Goal: Task Accomplishment & Management: Use online tool/utility

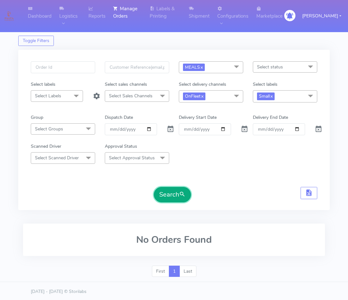
scroll to position [1, 0]
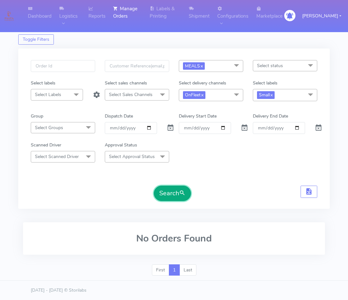
click at [176, 196] on button "Search" at bounding box center [172, 192] width 37 height 15
click at [176, 197] on button "Search" at bounding box center [172, 192] width 37 height 15
click at [151, 126] on input "[DATE]" at bounding box center [131, 128] width 52 height 12
type input "[DATE]"
click at [160, 192] on button "Search" at bounding box center [172, 192] width 37 height 15
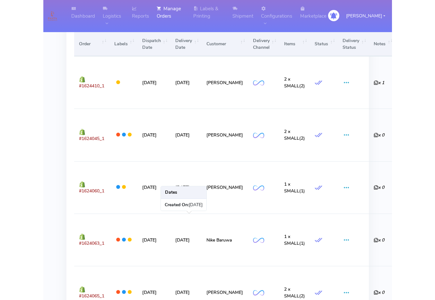
scroll to position [219, 0]
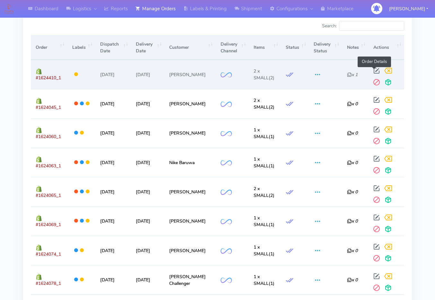
click at [348, 73] on span at bounding box center [377, 72] width 12 height 6
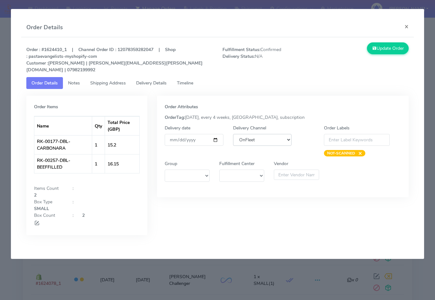
click at [270, 134] on select "DHL OnFleet Royal Mail DPD Yodel MaxOptra Amazon Collection" at bounding box center [262, 140] width 59 height 12
select select "5"
click at [233, 134] on select "DHL OnFleet Royal Mail DPD Yodel MaxOptra Amazon Collection" at bounding box center [262, 140] width 59 height 12
click at [348, 53] on button "Update Order" at bounding box center [388, 48] width 42 height 12
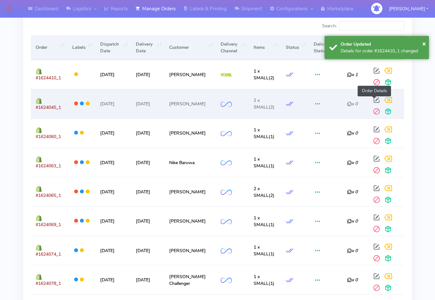
click at [348, 101] on span at bounding box center [377, 101] width 12 height 6
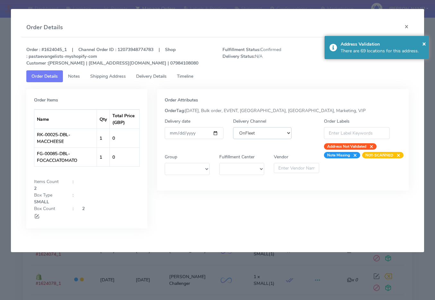
click at [269, 131] on select "DHL OnFleet Royal Mail DPD Yodel MaxOptra Amazon Collection" at bounding box center [262, 133] width 59 height 12
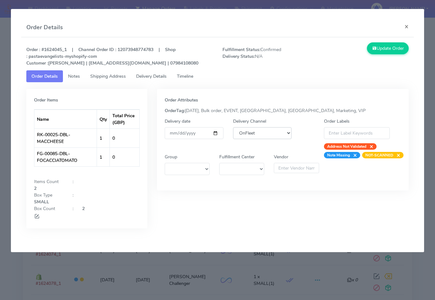
select select "5"
click at [233, 127] on select "DHL OnFleet Royal Mail DPD Yodel MaxOptra Amazon Collection" at bounding box center [262, 133] width 59 height 12
click at [348, 49] on button "Update Order" at bounding box center [388, 48] width 42 height 12
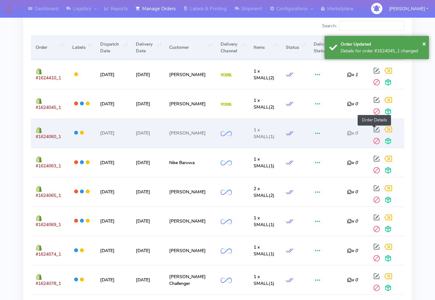
click at [348, 129] on span at bounding box center [377, 131] width 12 height 6
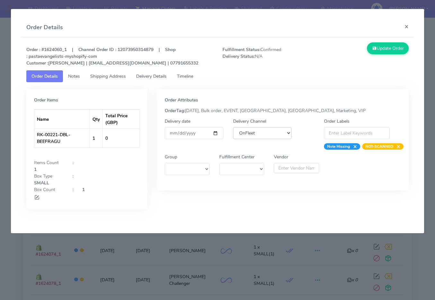
click at [275, 131] on select "DHL OnFleet Royal Mail DPD Yodel MaxOptra Amazon Collection" at bounding box center [262, 133] width 59 height 12
select select "5"
click at [233, 127] on select "DHL OnFleet Royal Mail DPD Yodel MaxOptra Amazon Collection" at bounding box center [262, 133] width 59 height 12
click at [348, 54] on div "Update Order" at bounding box center [364, 54] width 98 height 24
click at [348, 44] on button "Update Order" at bounding box center [388, 48] width 42 height 12
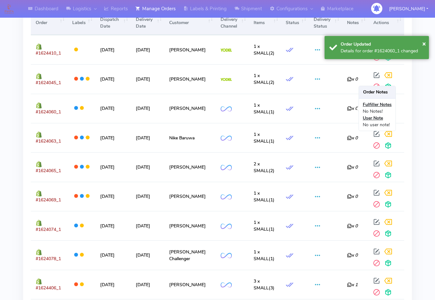
scroll to position [272, 0]
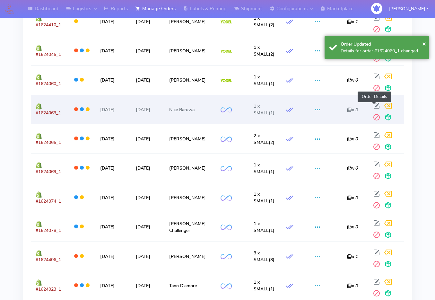
click at [348, 104] on span at bounding box center [377, 107] width 12 height 6
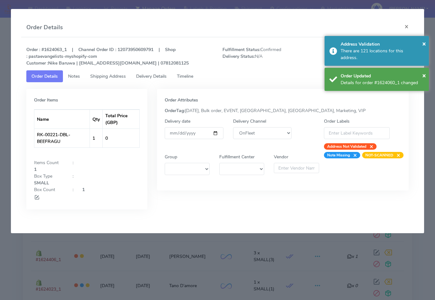
click at [265, 124] on div "Delivery Channel DHL OnFleet Royal Mail DPD Yodel MaxOptra Amazon Collection" at bounding box center [262, 134] width 68 height 32
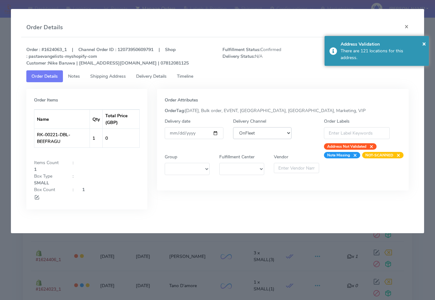
click at [263, 130] on select "DHL OnFleet Royal Mail DPD Yodel MaxOptra Amazon Collection" at bounding box center [262, 133] width 59 height 12
select select "5"
click at [233, 127] on select "DHL OnFleet Royal Mail DPD Yodel MaxOptra Amazon Collection" at bounding box center [262, 133] width 59 height 12
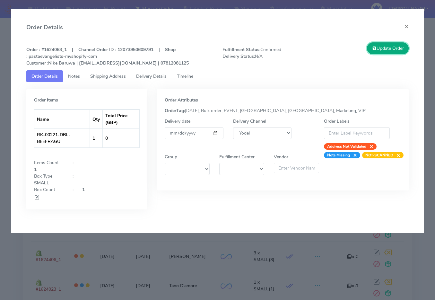
click at [348, 52] on button "Update Order" at bounding box center [388, 48] width 42 height 12
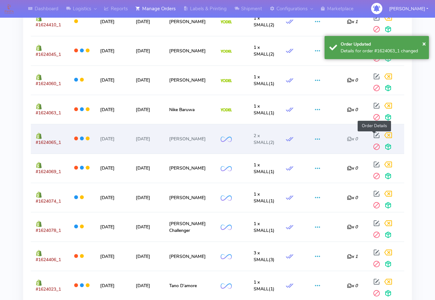
click at [348, 133] on span at bounding box center [377, 136] width 12 height 6
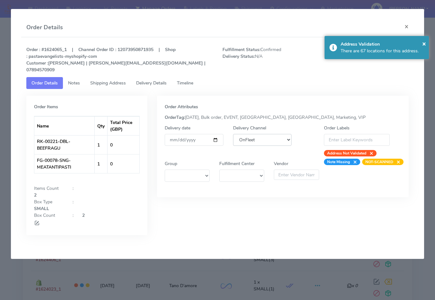
click at [276, 134] on select "DHL OnFleet Royal Mail DPD Yodel MaxOptra Amazon Collection" at bounding box center [262, 140] width 59 height 12
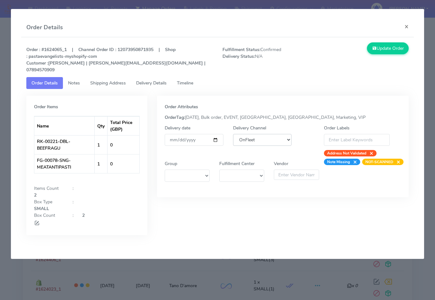
select select "5"
click at [233, 134] on select "DHL OnFleet Royal Mail DPD Yodel MaxOptra Amazon Collection" at bounding box center [262, 140] width 59 height 12
click at [348, 49] on button "Update Order" at bounding box center [388, 48] width 42 height 12
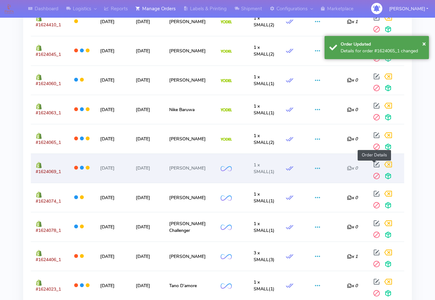
click at [348, 165] on span at bounding box center [377, 166] width 12 height 6
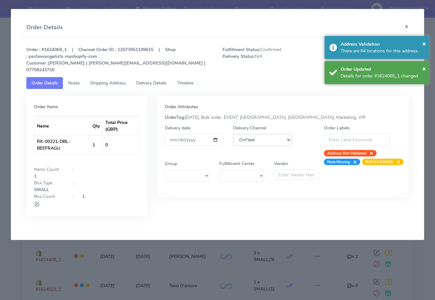
click at [274, 137] on select "DHL OnFleet Royal Mail DPD Yodel MaxOptra Amazon Collection" at bounding box center [262, 140] width 59 height 12
select select "5"
click at [233, 134] on select "DHL OnFleet Royal Mail DPD Yodel MaxOptra Amazon Collection" at bounding box center [262, 140] width 59 height 12
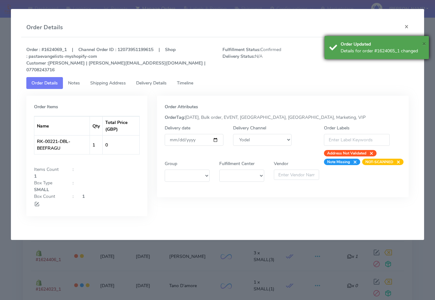
click at [348, 43] on span "×" at bounding box center [424, 43] width 4 height 9
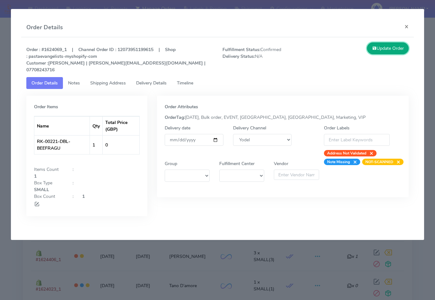
click at [348, 50] on button "Update Order" at bounding box center [388, 48] width 42 height 12
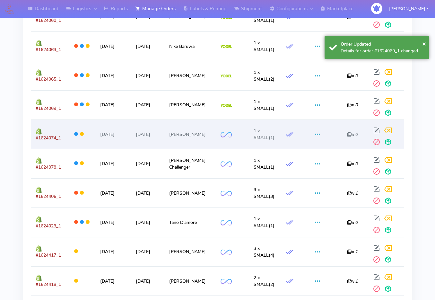
scroll to position [353, 0]
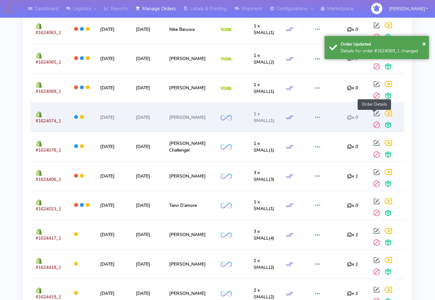
click at [348, 115] on span at bounding box center [377, 115] width 12 height 6
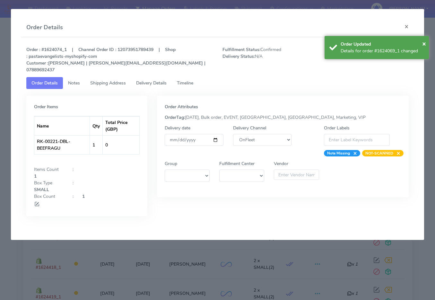
click at [277, 140] on div "Delivery Channel DHL OnFleet Royal Mail DPD Yodel MaxOptra Amazon Collection" at bounding box center [262, 140] width 68 height 32
click at [273, 134] on select "DHL OnFleet Royal Mail DPD Yodel MaxOptra Amazon Collection" at bounding box center [262, 140] width 59 height 12
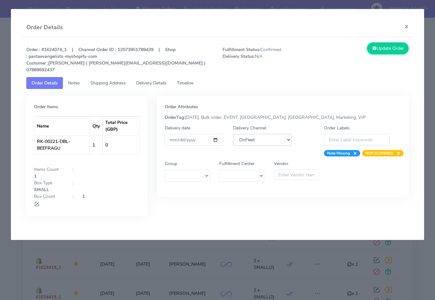
select select "5"
click at [233, 134] on select "DHL OnFleet Royal Mail DPD Yodel MaxOptra Amazon Collection" at bounding box center [262, 140] width 59 height 12
click at [348, 49] on button "Update Order" at bounding box center [388, 48] width 42 height 12
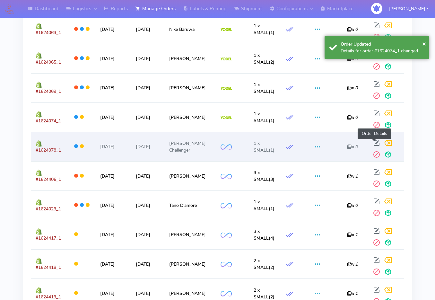
click at [348, 142] on span at bounding box center [377, 144] width 12 height 6
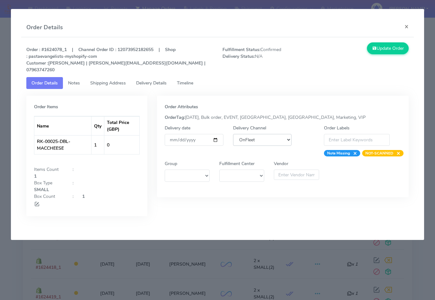
click at [275, 135] on select "DHL OnFleet Royal Mail DPD Yodel MaxOptra Amazon Collection" at bounding box center [262, 140] width 59 height 12
select select "5"
click at [233, 134] on select "DHL OnFleet Royal Mail DPD Yodel MaxOptra Amazon Collection" at bounding box center [262, 140] width 59 height 12
click at [348, 50] on button "Update Order" at bounding box center [388, 48] width 42 height 12
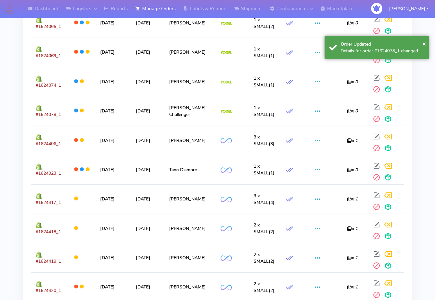
scroll to position [403, 0]
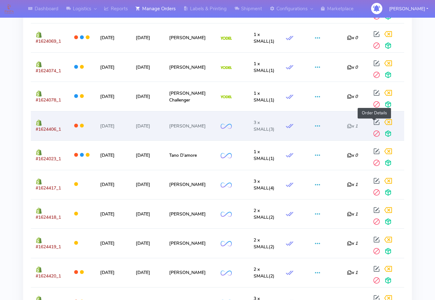
click at [348, 120] on span at bounding box center [377, 123] width 12 height 6
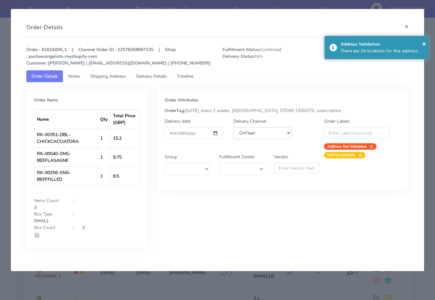
click at [270, 133] on select "DHL OnFleet Royal Mail DPD Yodel MaxOptra Amazon Collection" at bounding box center [262, 133] width 59 height 12
select select "5"
click at [233, 127] on select "DHL OnFleet Royal Mail DPD Yodel MaxOptra Amazon Collection" at bounding box center [262, 133] width 59 height 12
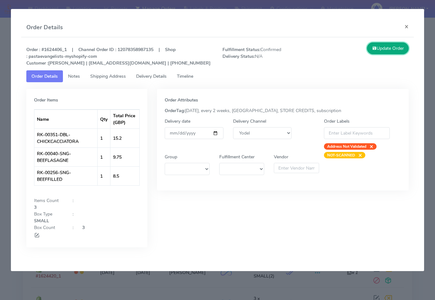
click at [348, 49] on button "Update Order" at bounding box center [388, 48] width 42 height 12
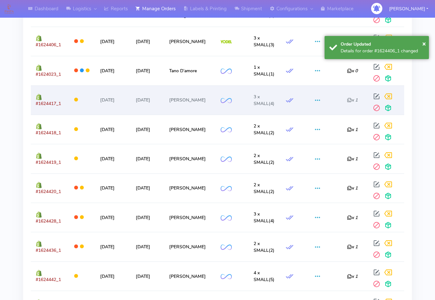
scroll to position [486, 0]
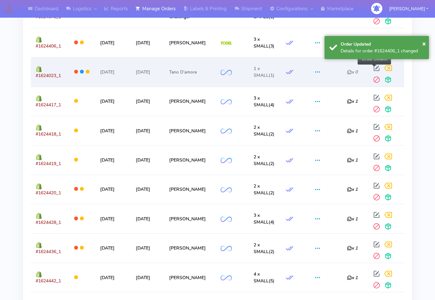
click at [348, 68] on span at bounding box center [377, 69] width 12 height 6
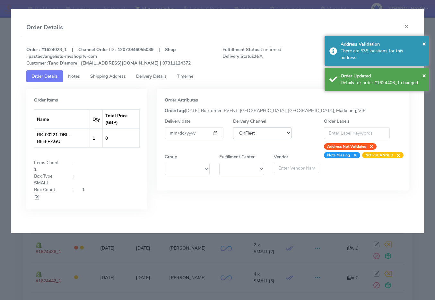
click at [278, 129] on select "DHL OnFleet Royal Mail DPD Yodel MaxOptra Amazon Collection" at bounding box center [262, 133] width 59 height 12
select select "5"
click at [233, 127] on select "DHL OnFleet Royal Mail DPD Yodel MaxOptra Amazon Collection" at bounding box center [262, 133] width 59 height 12
click at [348, 45] on span "×" at bounding box center [424, 43] width 4 height 9
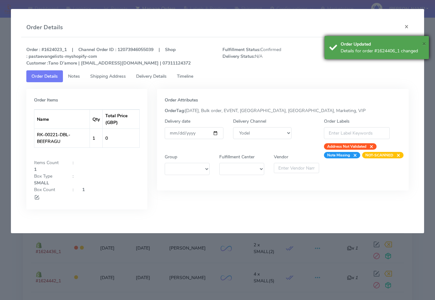
click at [348, 41] on span "×" at bounding box center [424, 43] width 4 height 9
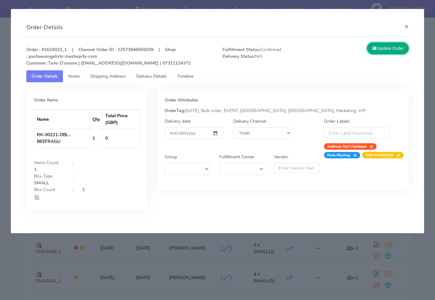
click at [348, 52] on button "Update Order" at bounding box center [388, 48] width 42 height 12
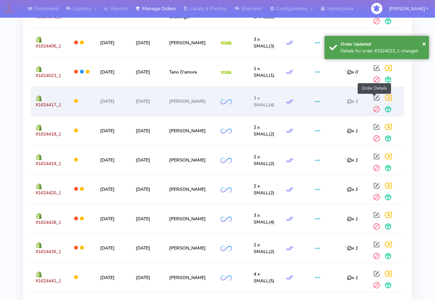
click at [348, 96] on span at bounding box center [377, 99] width 12 height 6
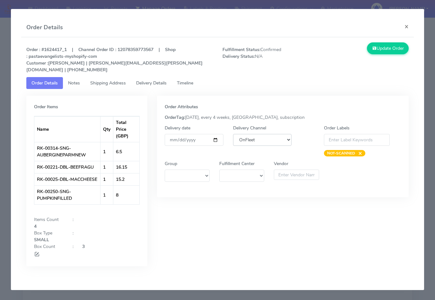
click at [277, 134] on select "DHL OnFleet Royal Mail DPD Yodel MaxOptra Amazon Collection" at bounding box center [262, 140] width 59 height 12
select select "5"
click at [233, 134] on select "DHL OnFleet Royal Mail DPD Yodel MaxOptra Amazon Collection" at bounding box center [262, 140] width 59 height 12
click at [348, 54] on button "Update Order" at bounding box center [388, 48] width 42 height 12
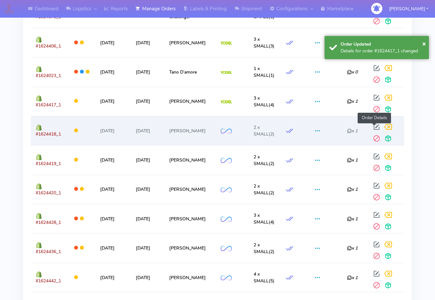
click at [348, 127] on span at bounding box center [377, 128] width 12 height 6
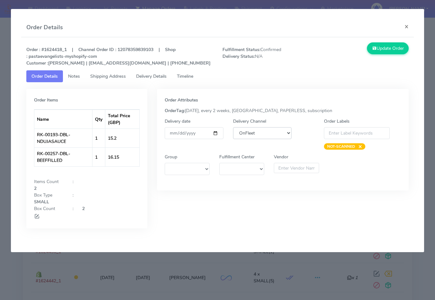
click at [279, 131] on select "DHL OnFleet Royal Mail DPD Yodel MaxOptra Amazon Collection" at bounding box center [262, 133] width 59 height 12
select select "5"
click at [233, 127] on select "DHL OnFleet Royal Mail DPD Yodel MaxOptra Amazon Collection" at bounding box center [262, 133] width 59 height 12
click at [348, 49] on button "Update Order" at bounding box center [388, 48] width 42 height 12
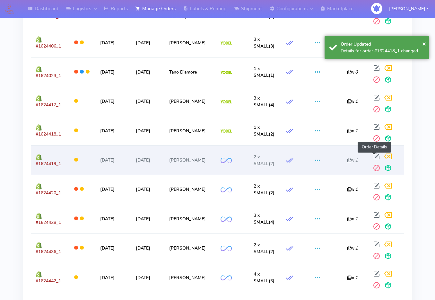
click at [348, 157] on span at bounding box center [377, 158] width 12 height 6
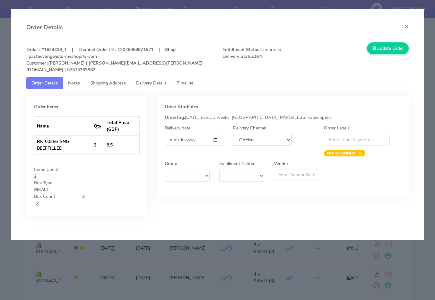
click at [273, 134] on select "DHL OnFleet Royal Mail DPD Yodel MaxOptra Amazon Collection" at bounding box center [262, 140] width 59 height 12
select select "5"
click at [233, 134] on select "DHL OnFleet Royal Mail DPD Yodel MaxOptra Amazon Collection" at bounding box center [262, 140] width 59 height 12
click at [348, 47] on button "Update Order" at bounding box center [388, 48] width 42 height 12
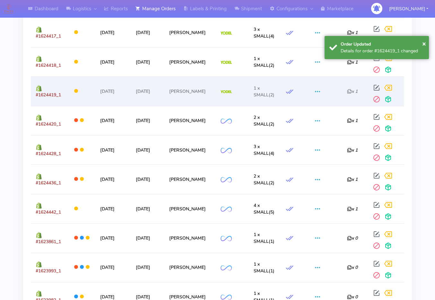
scroll to position [553, 0]
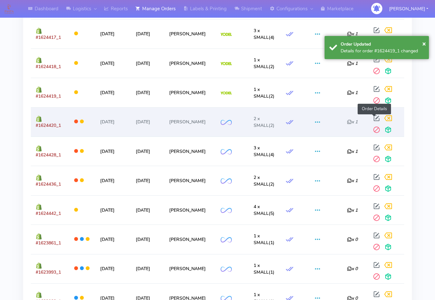
click at [348, 120] on span at bounding box center [377, 119] width 12 height 6
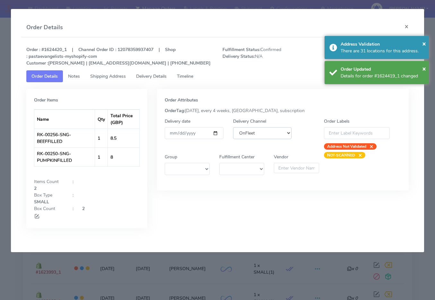
click at [272, 132] on select "DHL OnFleet Royal Mail DPD Yodel MaxOptra Amazon Collection" at bounding box center [262, 133] width 59 height 12
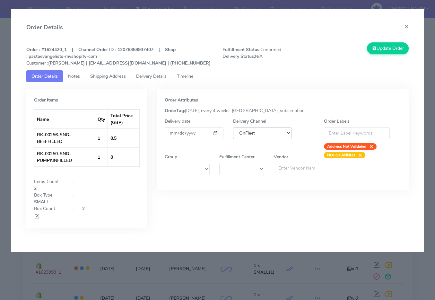
select select "5"
click at [233, 127] on select "DHL OnFleet Royal Mail DPD Yodel MaxOptra Amazon Collection" at bounding box center [262, 133] width 59 height 12
click at [348, 51] on button "Update Order" at bounding box center [388, 48] width 42 height 12
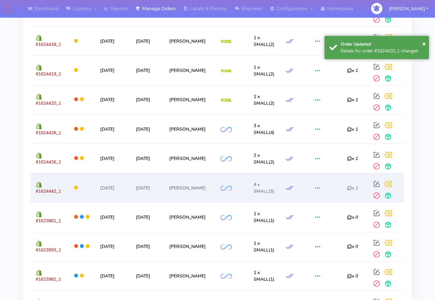
scroll to position [579, 0]
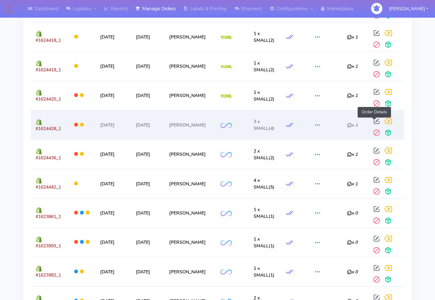
click at [348, 124] on span at bounding box center [377, 122] width 12 height 6
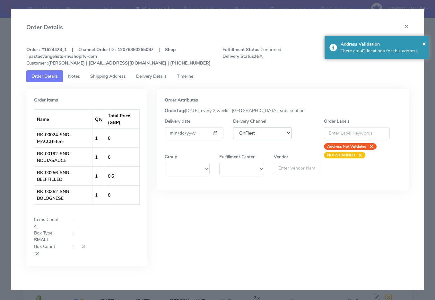
click at [282, 133] on select "DHL OnFleet Royal Mail DPD Yodel MaxOptra Amazon Collection" at bounding box center [262, 133] width 59 height 12
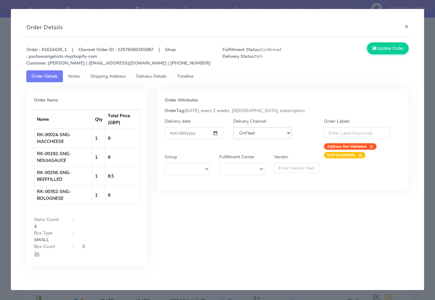
select select "5"
click at [233, 127] on select "DHL OnFleet Royal Mail DPD Yodel MaxOptra Amazon Collection" at bounding box center [262, 133] width 59 height 12
click at [348, 54] on div "Update Order" at bounding box center [364, 54] width 98 height 24
click at [348, 54] on button "Update Order" at bounding box center [388, 48] width 42 height 12
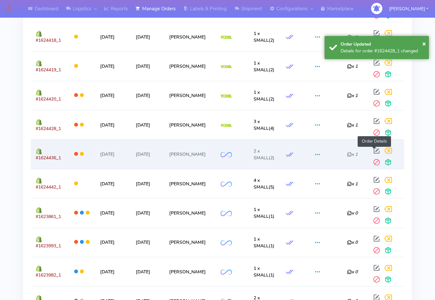
click at [348, 151] on span at bounding box center [377, 152] width 12 height 6
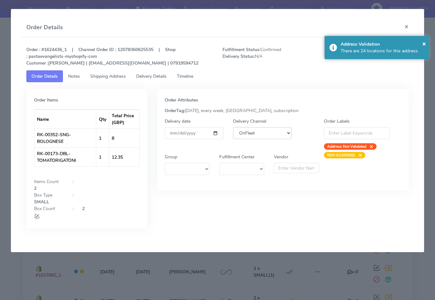
click at [279, 132] on select "DHL OnFleet Royal Mail DPD Yodel MaxOptra Amazon Collection" at bounding box center [262, 133] width 59 height 12
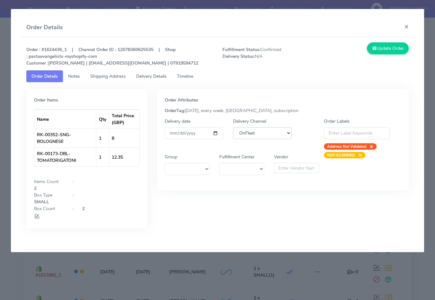
select select "5"
click at [233, 127] on select "DHL OnFleet Royal Mail DPD Yodel MaxOptra Amazon Collection" at bounding box center [262, 133] width 59 height 12
click at [348, 49] on button "Update Order" at bounding box center [388, 48] width 42 height 12
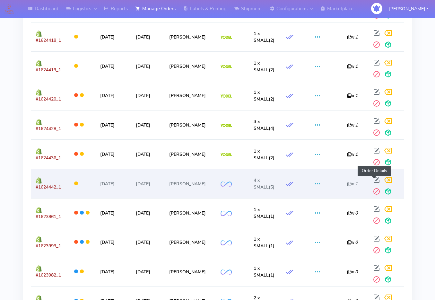
click at [348, 180] on span at bounding box center [377, 181] width 12 height 6
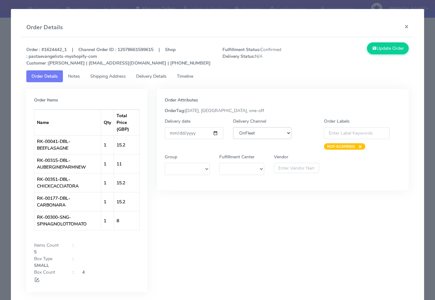
click at [254, 138] on select "DHL OnFleet Royal Mail DPD Yodel MaxOptra Amazon Collection" at bounding box center [262, 133] width 59 height 12
select select "5"
click at [233, 127] on select "DHL OnFleet Royal Mail DPD Yodel MaxOptra Amazon Collection" at bounding box center [262, 133] width 59 height 12
click at [348, 49] on button "Update Order" at bounding box center [388, 48] width 42 height 12
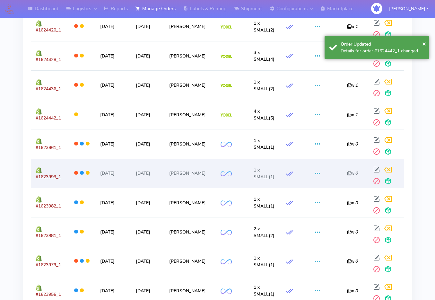
scroll to position [650, 0]
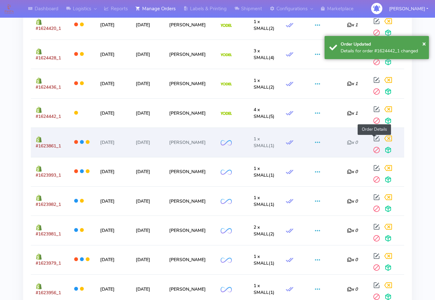
click at [348, 140] on span at bounding box center [377, 140] width 12 height 6
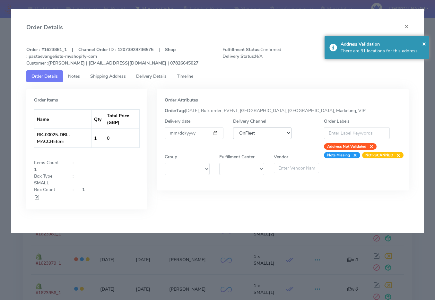
click at [278, 134] on select "DHL OnFleet Royal Mail DPD Yodel MaxOptra Amazon Collection" at bounding box center [262, 133] width 59 height 12
select select "5"
click at [233, 127] on select "DHL OnFleet Royal Mail DPD Yodel MaxOptra Amazon Collection" at bounding box center [262, 133] width 59 height 12
click at [348, 44] on span "×" at bounding box center [424, 43] width 4 height 9
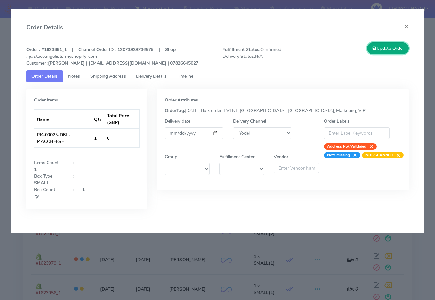
click at [348, 47] on button "Update Order" at bounding box center [388, 48] width 42 height 12
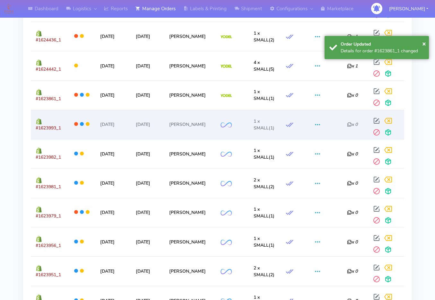
scroll to position [711, 0]
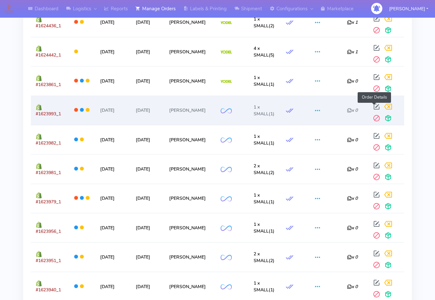
click at [348, 109] on span at bounding box center [377, 108] width 12 height 6
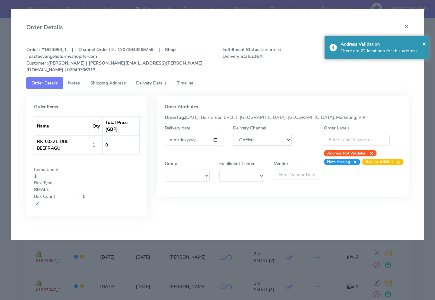
click at [281, 134] on select "DHL OnFleet Royal Mail DPD Yodel MaxOptra Amazon Collection" at bounding box center [262, 140] width 59 height 12
click at [233, 134] on select "DHL OnFleet Royal Mail DPD Yodel MaxOptra Amazon Collection" at bounding box center [262, 140] width 59 height 12
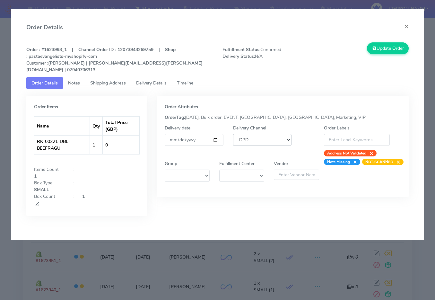
click at [266, 134] on select "DHL OnFleet Royal Mail DPD Yodel MaxOptra Amazon Collection" at bounding box center [262, 140] width 59 height 12
select select "5"
click at [233, 134] on select "DHL OnFleet Royal Mail DPD Yodel MaxOptra Amazon Collection" at bounding box center [262, 140] width 59 height 12
click at [348, 49] on button "Update Order" at bounding box center [388, 48] width 42 height 12
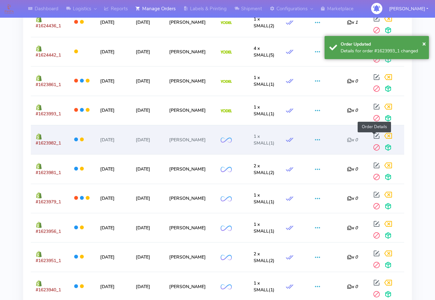
click at [348, 137] on span at bounding box center [377, 137] width 12 height 6
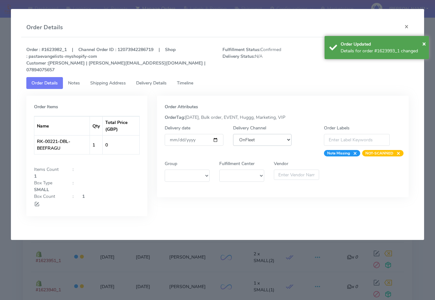
click at [276, 134] on select "DHL OnFleet Royal Mail DPD Yodel MaxOptra Amazon Collection" at bounding box center [262, 140] width 59 height 12
select select "5"
click at [233, 134] on select "DHL OnFleet Royal Mail DPD Yodel MaxOptra Amazon Collection" at bounding box center [262, 140] width 59 height 12
click at [348, 43] on span "×" at bounding box center [424, 43] width 4 height 9
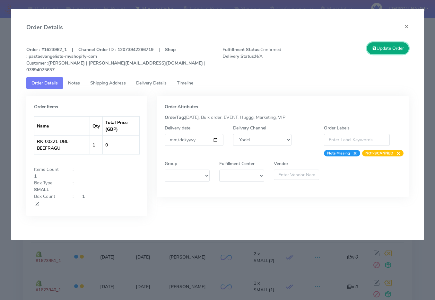
click at [348, 51] on button "Update Order" at bounding box center [388, 48] width 42 height 12
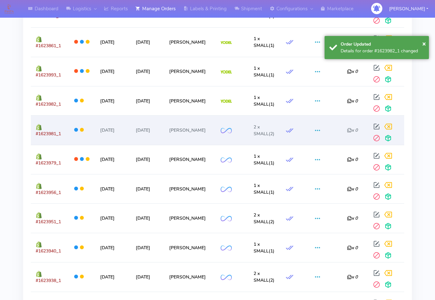
scroll to position [752, 0]
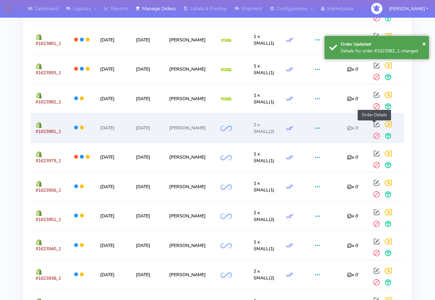
click at [348, 123] on span at bounding box center [377, 126] width 12 height 6
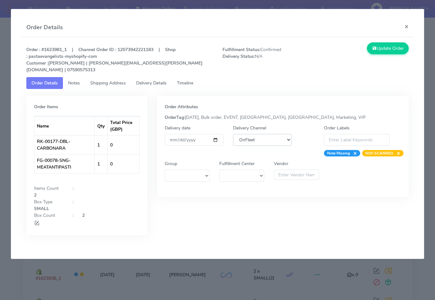
click at [264, 134] on select "DHL OnFleet Royal Mail DPD Yodel MaxOptra Amazon Collection" at bounding box center [262, 140] width 59 height 12
select select "5"
click at [233, 134] on select "DHL OnFleet Royal Mail DPD Yodel MaxOptra Amazon Collection" at bounding box center [262, 140] width 59 height 12
click at [348, 44] on button "Update Order" at bounding box center [388, 48] width 42 height 12
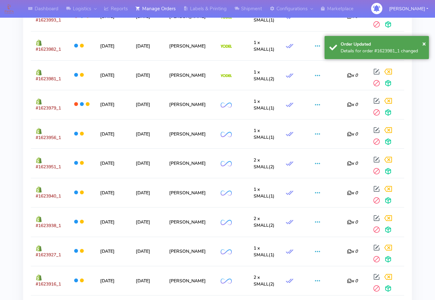
scroll to position [806, 0]
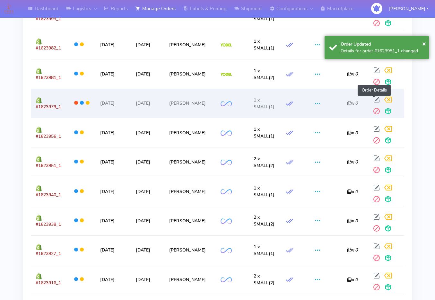
click at [348, 100] on span at bounding box center [377, 101] width 12 height 6
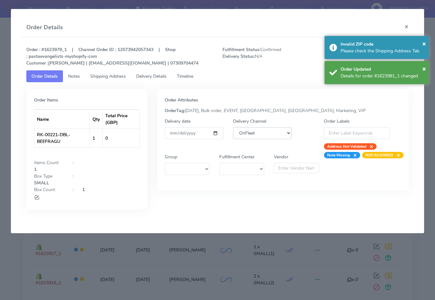
click at [272, 133] on select "DHL OnFleet Royal Mail DPD Yodel MaxOptra Amazon Collection" at bounding box center [262, 133] width 59 height 12
select select "5"
click at [233, 127] on select "DHL OnFleet Royal Mail DPD Yodel MaxOptra Amazon Collection" at bounding box center [262, 133] width 59 height 12
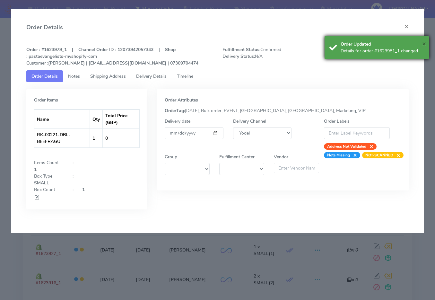
click at [348, 44] on span "×" at bounding box center [424, 43] width 4 height 9
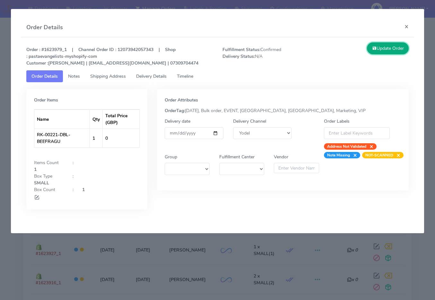
click at [348, 49] on button "Update Order" at bounding box center [388, 48] width 42 height 12
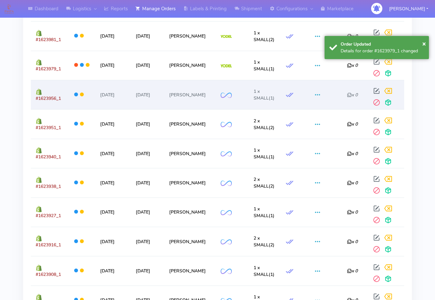
scroll to position [848, 0]
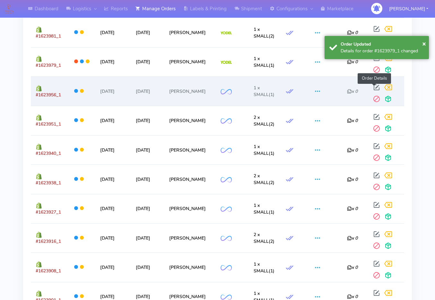
click at [348, 86] on span at bounding box center [377, 89] width 12 height 6
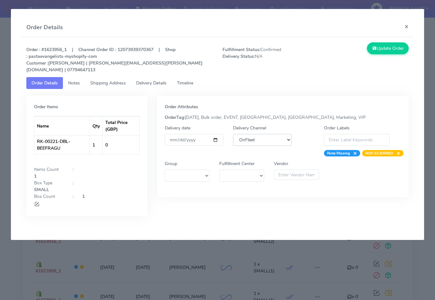
click at [264, 134] on select "DHL OnFleet Royal Mail DPD Yodel MaxOptra Amazon Collection" at bounding box center [262, 140] width 59 height 12
select select "5"
click at [233, 134] on select "DHL OnFleet Royal Mail DPD Yodel MaxOptra Amazon Collection" at bounding box center [262, 140] width 59 height 12
click at [348, 52] on button "Update Order" at bounding box center [388, 48] width 42 height 12
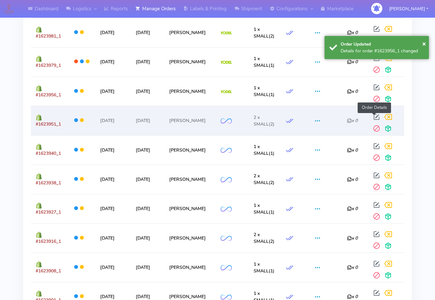
click at [348, 118] on span at bounding box center [377, 118] width 12 height 6
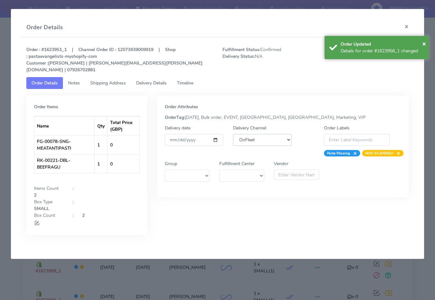
click at [270, 134] on select "DHL OnFleet Royal Mail DPD Yodel MaxOptra Amazon Collection" at bounding box center [262, 140] width 59 height 12
select select "5"
click at [233, 134] on select "DHL OnFleet Royal Mail DPD Yodel MaxOptra Amazon Collection" at bounding box center [262, 140] width 59 height 12
click at [348, 44] on span "×" at bounding box center [424, 43] width 4 height 9
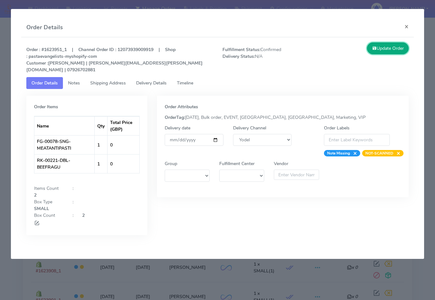
click at [348, 48] on button "Update Order" at bounding box center [388, 48] width 42 height 12
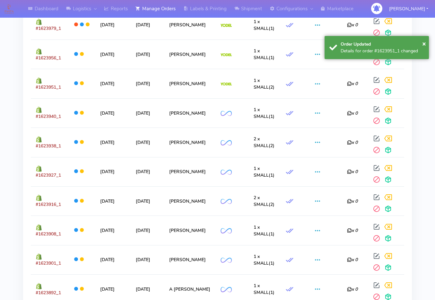
scroll to position [887, 0]
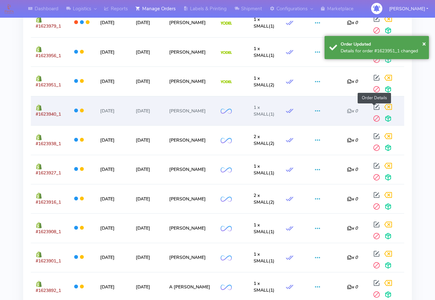
click at [348, 107] on span at bounding box center [377, 108] width 12 height 6
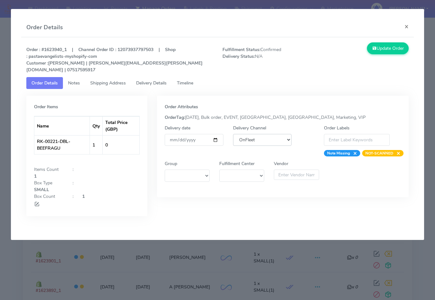
click at [275, 134] on select "DHL OnFleet Royal Mail DPD Yodel MaxOptra Amazon Collection" at bounding box center [262, 140] width 59 height 12
select select "5"
click at [233, 134] on select "DHL OnFleet Royal Mail DPD Yodel MaxOptra Amazon Collection" at bounding box center [262, 140] width 59 height 12
click at [348, 51] on button "Update Order" at bounding box center [388, 48] width 42 height 12
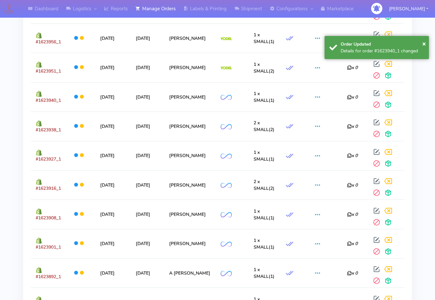
scroll to position [905, 0]
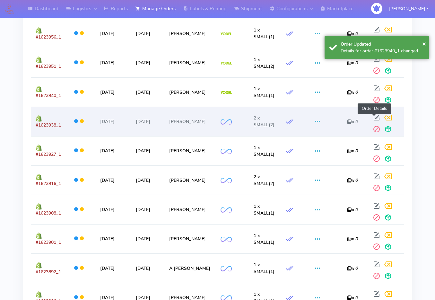
click at [348, 117] on span at bounding box center [377, 119] width 12 height 6
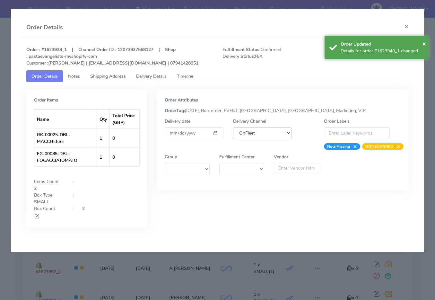
click at [268, 135] on select "DHL OnFleet Royal Mail DPD Yodel MaxOptra Amazon Collection" at bounding box center [262, 133] width 59 height 12
select select "5"
click at [233, 127] on select "DHL OnFleet Royal Mail DPD Yodel MaxOptra Amazon Collection" at bounding box center [262, 133] width 59 height 12
click at [348, 43] on span "×" at bounding box center [424, 43] width 4 height 9
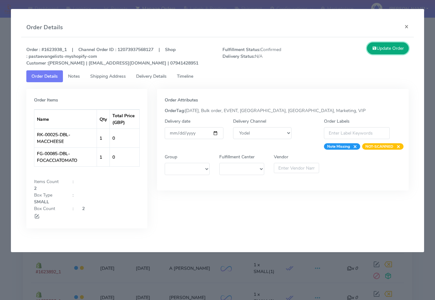
click at [348, 48] on button "Update Order" at bounding box center [388, 48] width 42 height 12
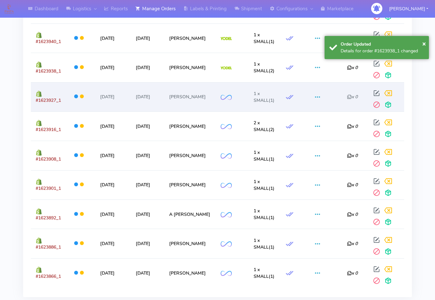
scroll to position [967, 0]
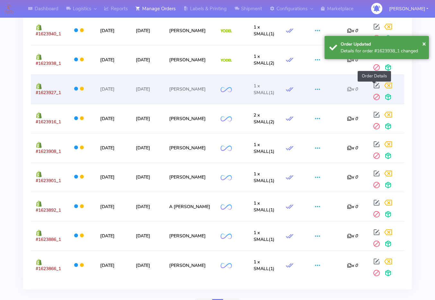
click at [348, 87] on span at bounding box center [377, 87] width 12 height 6
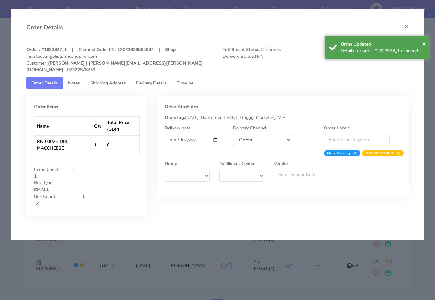
click at [280, 138] on select "DHL OnFleet Royal Mail DPD Yodel MaxOptra Amazon Collection" at bounding box center [262, 140] width 59 height 12
select select "5"
click at [233, 134] on select "DHL OnFleet Royal Mail DPD Yodel MaxOptra Amazon Collection" at bounding box center [262, 140] width 59 height 12
click at [348, 44] on span "×" at bounding box center [424, 43] width 4 height 9
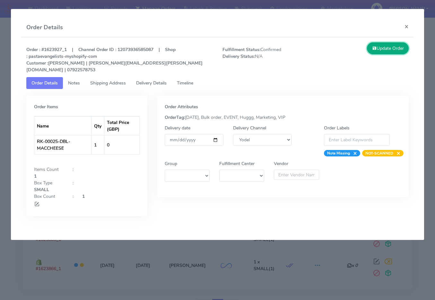
click at [348, 50] on button "Update Order" at bounding box center [388, 48] width 42 height 12
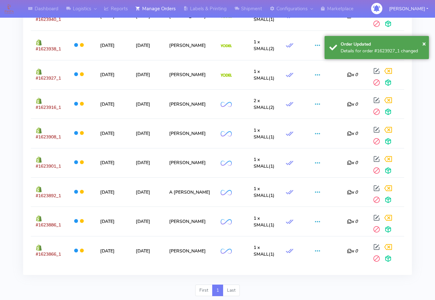
scroll to position [996, 0]
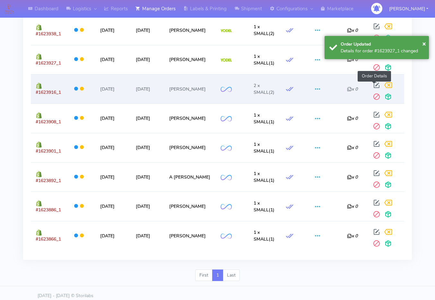
click at [348, 86] on span at bounding box center [377, 86] width 12 height 6
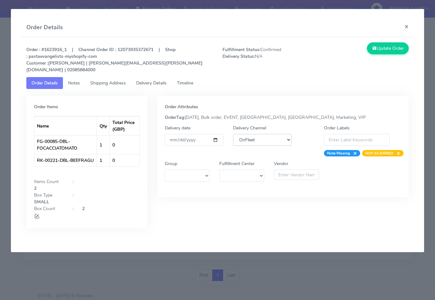
click at [264, 134] on select "DHL OnFleet Royal Mail DPD Yodel MaxOptra Amazon Collection" at bounding box center [262, 140] width 59 height 12
select select "5"
click at [233, 134] on select "DHL OnFleet Royal Mail DPD Yodel MaxOptra Amazon Collection" at bounding box center [262, 140] width 59 height 12
click at [348, 53] on button "Update Order" at bounding box center [388, 48] width 42 height 12
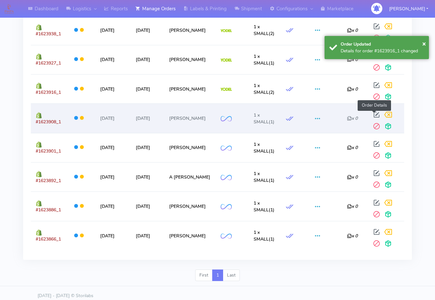
click at [348, 116] on span at bounding box center [377, 116] width 12 height 6
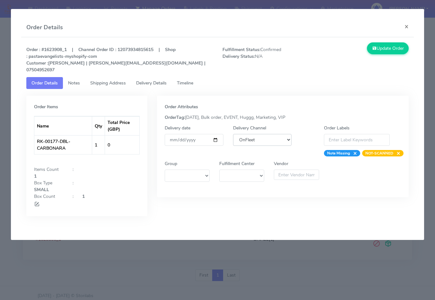
click at [277, 134] on select "DHL OnFleet Royal Mail DPD Yodel MaxOptra Amazon Collection" at bounding box center [262, 140] width 59 height 12
select select "5"
click at [233, 134] on select "DHL OnFleet Royal Mail DPD Yodel MaxOptra Amazon Collection" at bounding box center [262, 140] width 59 height 12
click at [348, 54] on button "Update Order" at bounding box center [388, 48] width 42 height 12
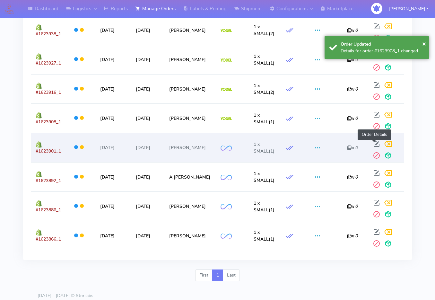
click at [348, 144] on span at bounding box center [377, 145] width 12 height 6
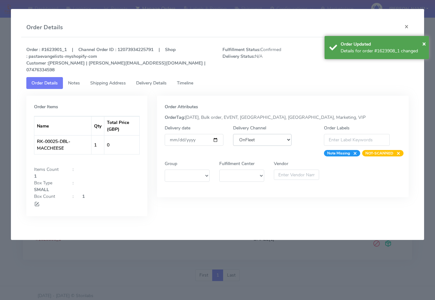
click at [280, 134] on select "DHL OnFleet Royal Mail DPD Yodel MaxOptra Amazon Collection" at bounding box center [262, 140] width 59 height 12
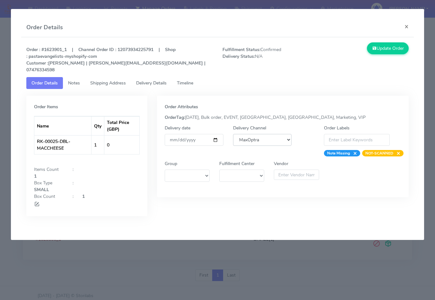
click at [233, 134] on select "DHL OnFleet Royal Mail DPD Yodel MaxOptra Amazon Collection" at bounding box center [262, 140] width 59 height 12
click at [270, 138] on select "DHL OnFleet Royal Mail DPD Yodel MaxOptra Amazon Collection" at bounding box center [262, 140] width 59 height 12
select select "5"
click at [233, 134] on select "DHL OnFleet Royal Mail DPD Yodel MaxOptra Amazon Collection" at bounding box center [262, 140] width 59 height 12
click at [348, 55] on div "Update Order" at bounding box center [364, 57] width 98 height 31
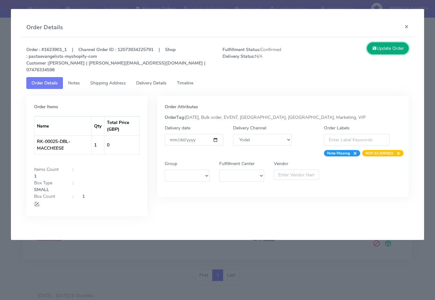
click at [348, 50] on button "Update Order" at bounding box center [388, 48] width 42 height 12
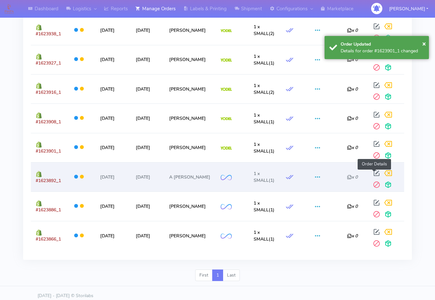
click at [348, 174] on span at bounding box center [377, 174] width 12 height 6
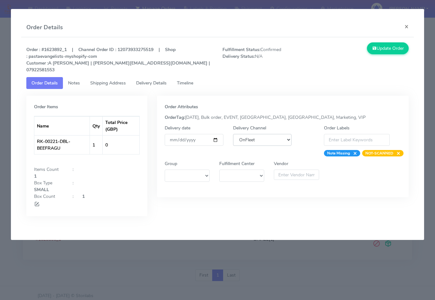
click at [281, 134] on select "DHL OnFleet Royal Mail DPD Yodel MaxOptra Amazon Collection" at bounding box center [262, 140] width 59 height 12
select select "5"
click at [233, 134] on select "DHL OnFleet Royal Mail DPD Yodel MaxOptra Amazon Collection" at bounding box center [262, 140] width 59 height 12
click at [348, 54] on button "Update Order" at bounding box center [388, 48] width 42 height 12
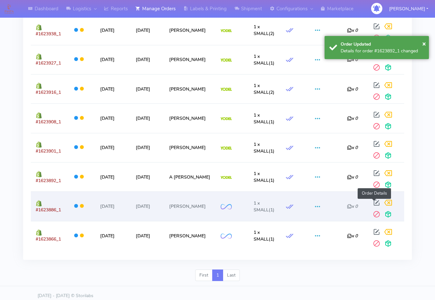
click at [348, 202] on span at bounding box center [377, 204] width 12 height 6
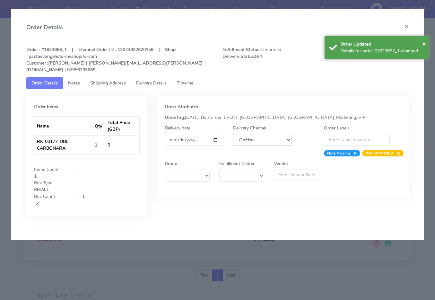
click at [269, 138] on select "DHL OnFleet Royal Mail DPD Yodel MaxOptra Amazon Collection" at bounding box center [262, 140] width 59 height 12
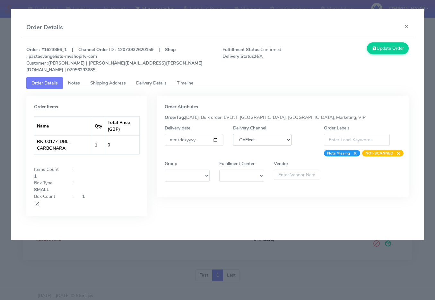
select select "5"
click at [233, 134] on select "DHL OnFleet Royal Mail DPD Yodel MaxOptra Amazon Collection" at bounding box center [262, 140] width 59 height 12
click at [348, 52] on button "Update Order" at bounding box center [388, 48] width 42 height 12
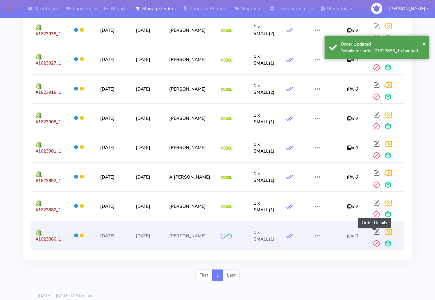
click at [348, 230] on span at bounding box center [377, 233] width 12 height 6
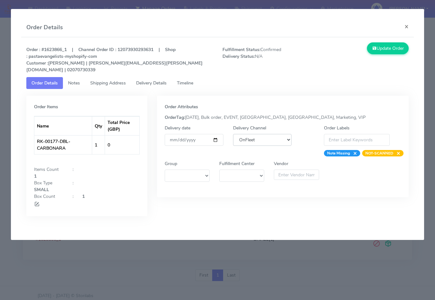
click at [269, 134] on select "DHL OnFleet Royal Mail DPD Yodel MaxOptra Amazon Collection" at bounding box center [262, 140] width 59 height 12
select select "5"
click at [233, 134] on select "DHL OnFleet Royal Mail DPD Yodel MaxOptra Amazon Collection" at bounding box center [262, 140] width 59 height 12
click at [348, 51] on button "Update Order" at bounding box center [388, 48] width 42 height 12
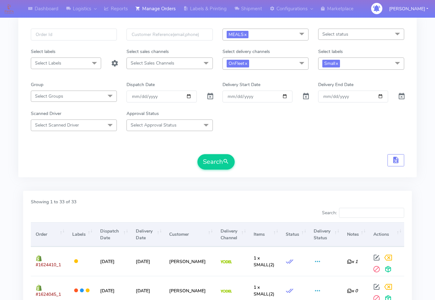
scroll to position [0, 0]
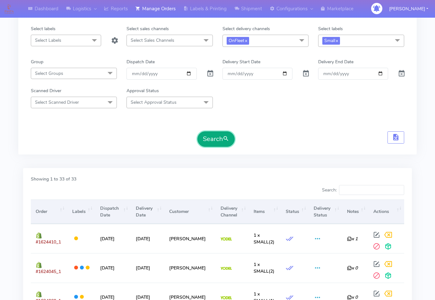
click at [230, 133] on button "Search" at bounding box center [215, 138] width 37 height 15
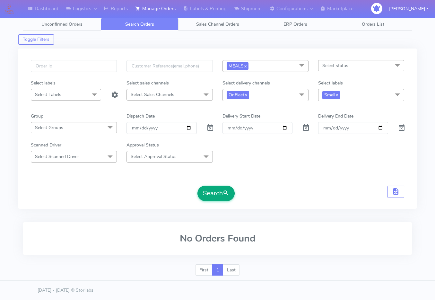
scroll to position [1, 0]
